Goal: Task Accomplishment & Management: Manage account settings

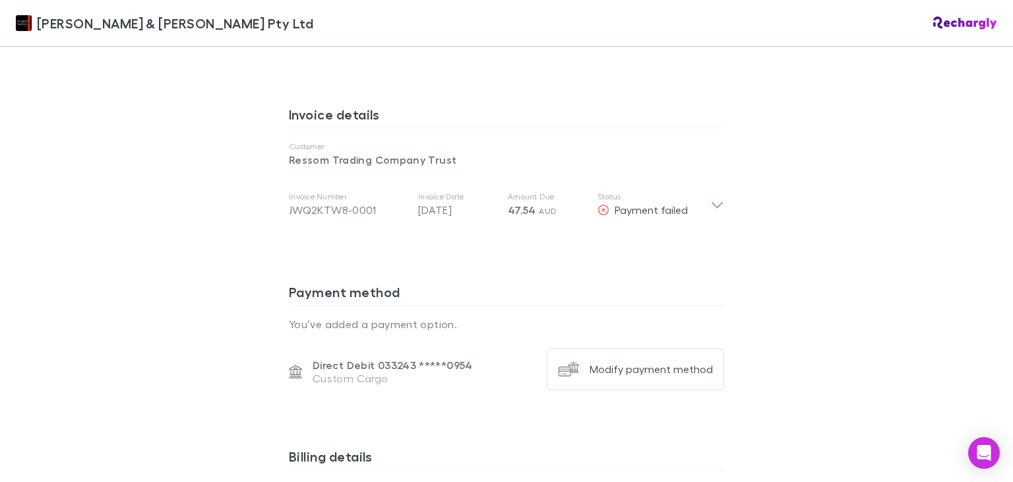
scroll to position [657, 0]
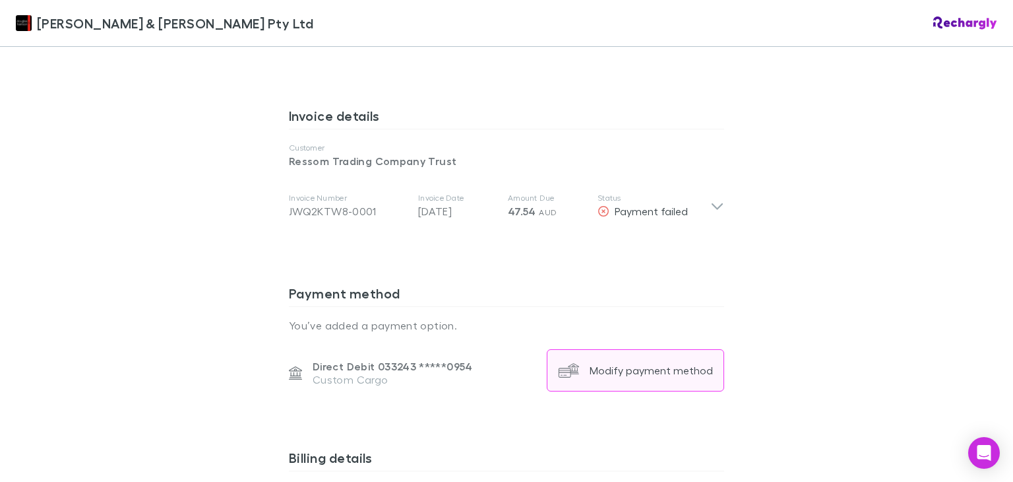
click at [653, 364] on div "Modify payment method" at bounding box center [651, 370] width 123 height 13
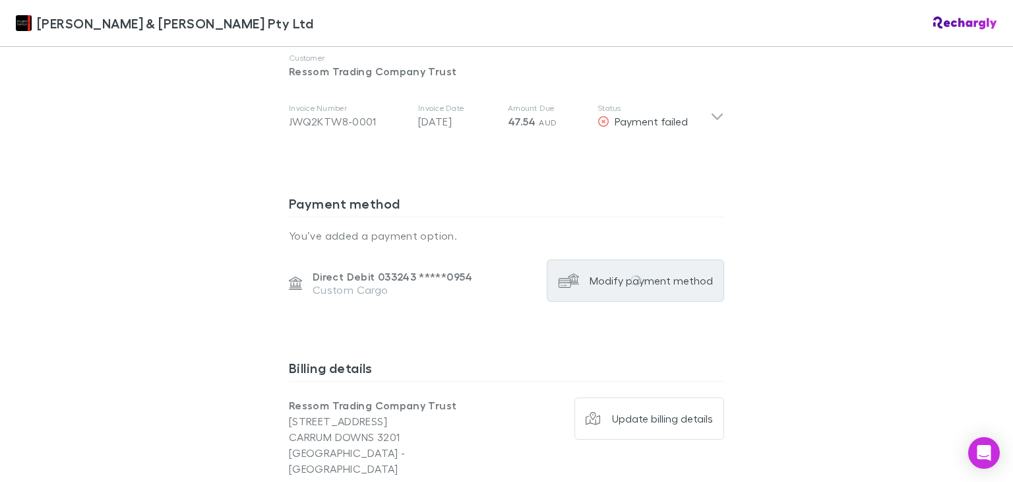
scroll to position [748, 0]
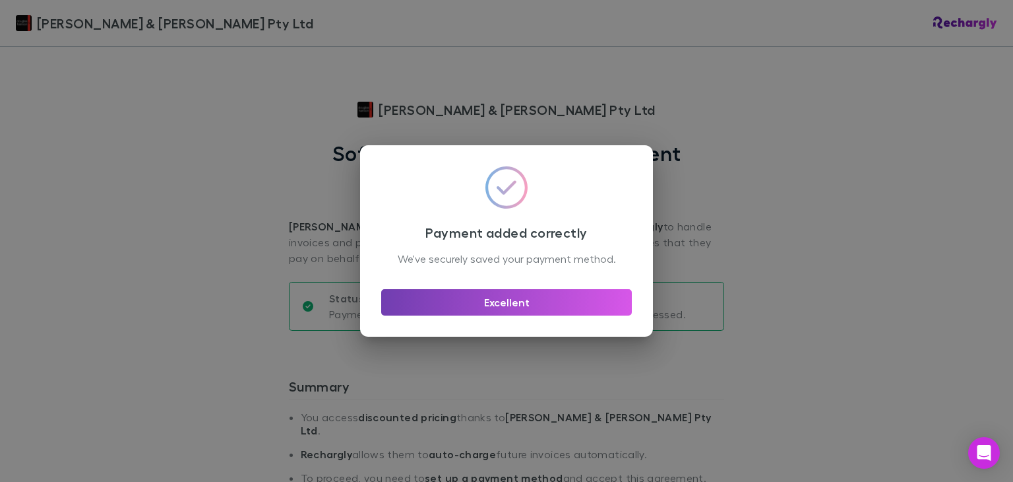
click at [519, 311] on button "Excellent" at bounding box center [506, 302] width 251 height 26
